Goal: Find specific page/section: Find specific page/section

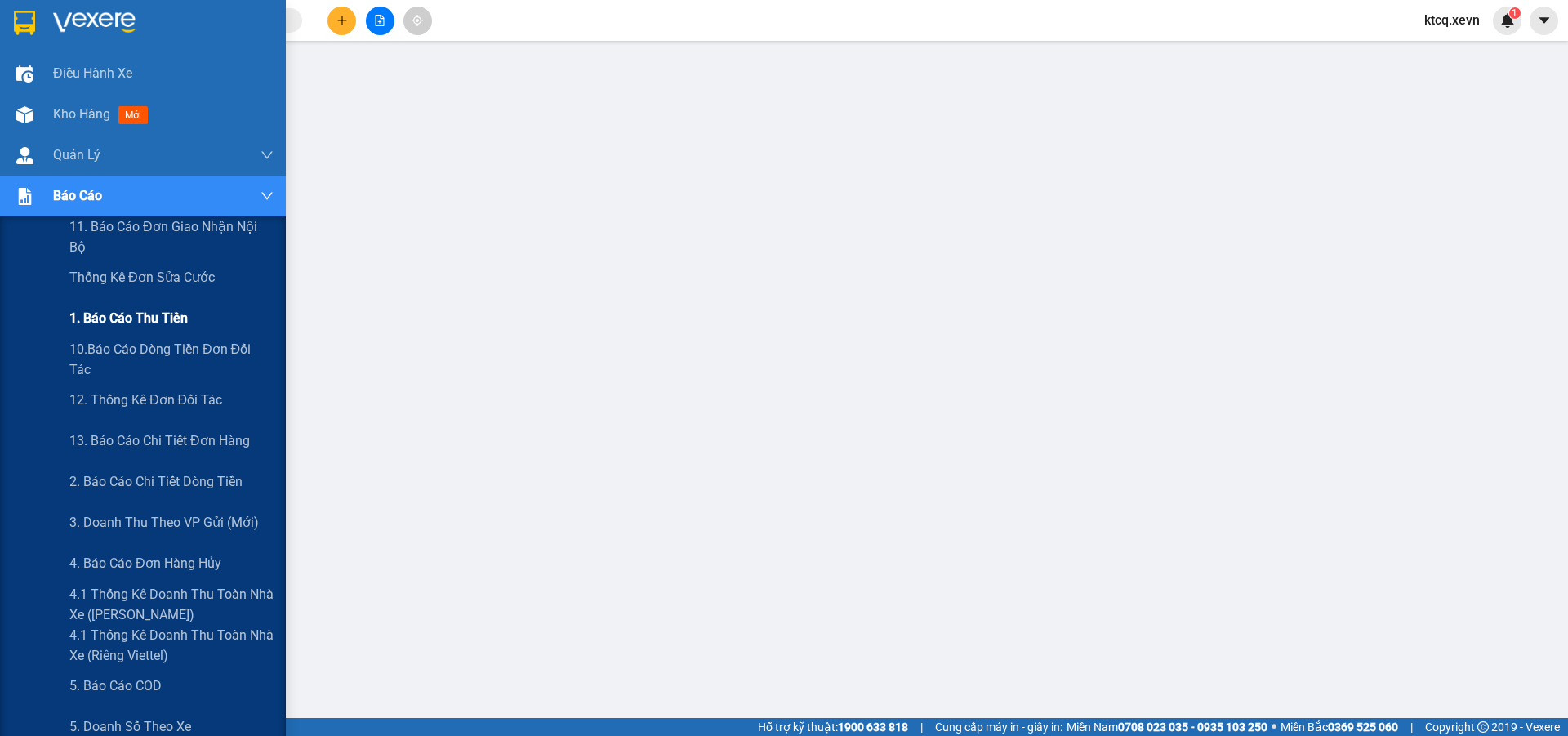
click at [166, 311] on span "1. Báo cáo thu tiền" at bounding box center [128, 318] width 118 height 20
click at [151, 400] on span "12. Thống kê đơn đối tác" at bounding box center [146, 400] width 154 height 20
click at [133, 315] on span "1. Báo cáo thu tiền" at bounding box center [128, 318] width 118 height 20
